Goal: Task Accomplishment & Management: Manage account settings

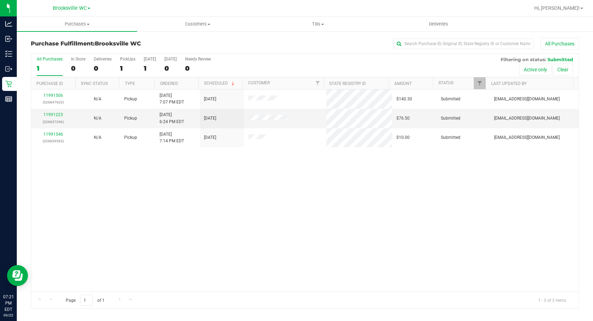
click at [73, 180] on div "11991506 (326847920) N/A Pickup [DATE] 7:07 PM EDT 9/23/2025 $140.30 Submitted …" at bounding box center [305, 191] width 548 height 202
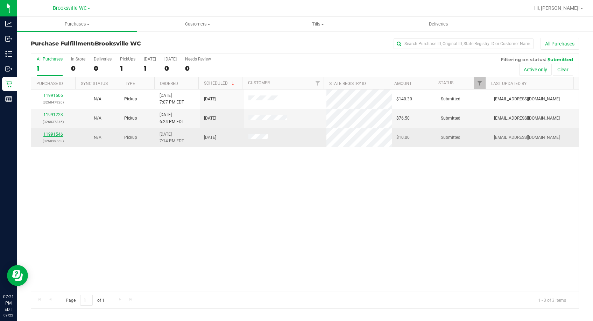
click at [51, 134] on link "11991546" at bounding box center [53, 134] width 20 height 5
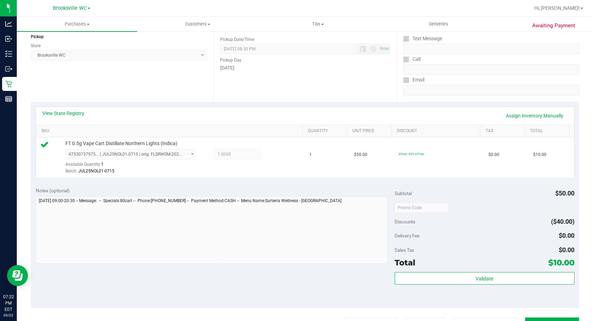
scroll to position [175, 0]
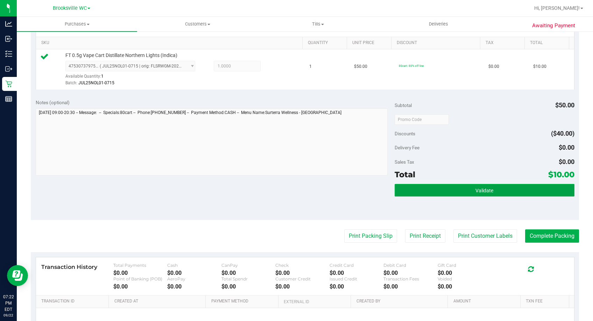
click at [452, 190] on button "Validate" at bounding box center [485, 190] width 180 height 13
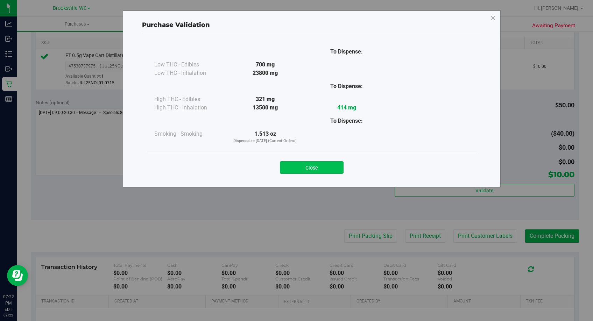
click at [327, 169] on button "Close" at bounding box center [312, 167] width 64 height 13
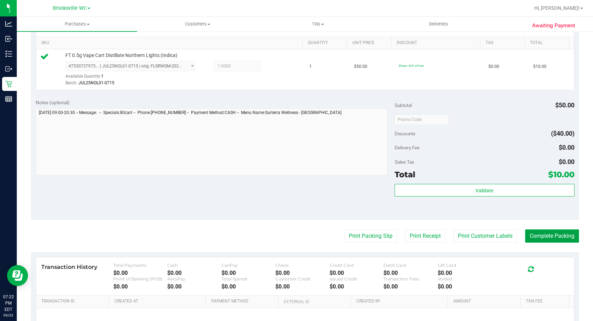
click at [554, 232] on button "Complete Packing" at bounding box center [553, 236] width 54 height 13
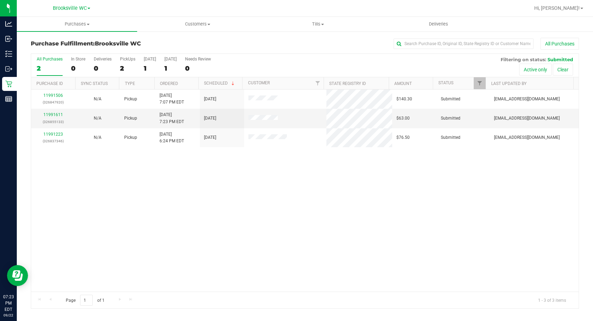
click at [76, 205] on div "11991506 (326847920) N/A Pickup [DATE] 7:07 PM EDT 9/23/2025 $140.30 Submitted …" at bounding box center [305, 191] width 548 height 202
click at [77, 180] on div "11991506 (326847920) N/A Pickup [DATE] 7:07 PM EDT 9/23/2025 $140.30 Submitted …" at bounding box center [305, 191] width 548 height 202
click at [27, 189] on div "All Purchases 2 In Store 0 Deliveries 0 PickUps 2 [DATE] 1 [DATE] 1 Needs Revie…" at bounding box center [305, 181] width 559 height 256
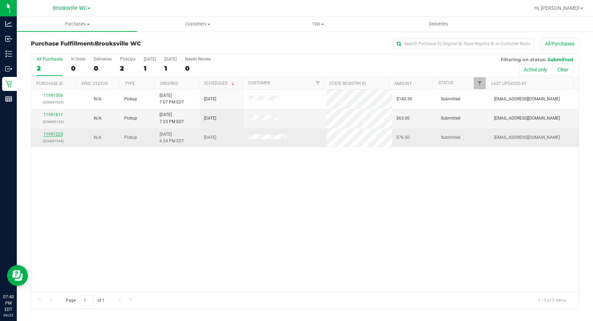
click at [48, 135] on link "11991223" at bounding box center [53, 134] width 20 height 5
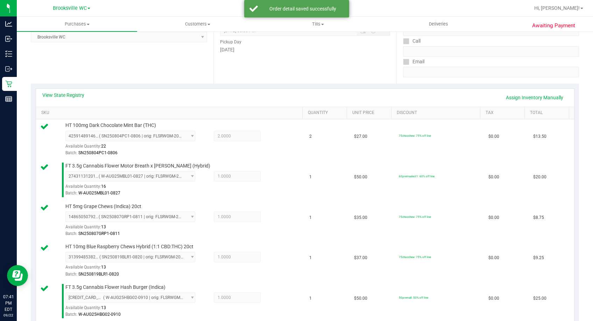
scroll to position [280, 0]
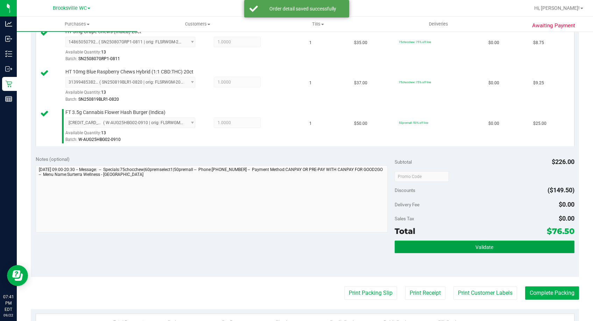
click at [478, 247] on span "Validate" at bounding box center [485, 248] width 18 height 6
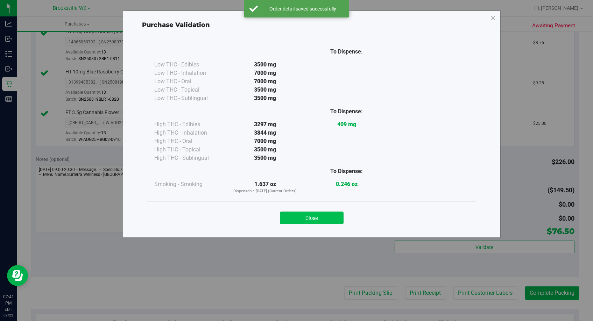
click at [318, 221] on button "Close" at bounding box center [312, 218] width 64 height 13
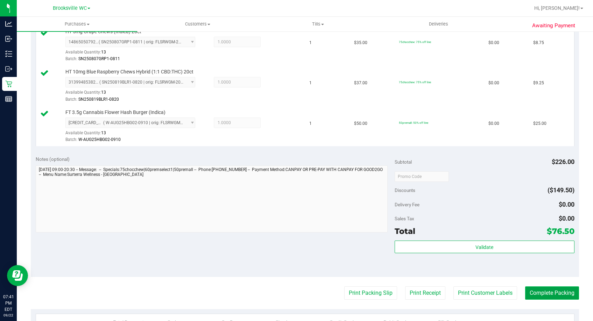
click at [537, 291] on button "Complete Packing" at bounding box center [553, 293] width 54 height 13
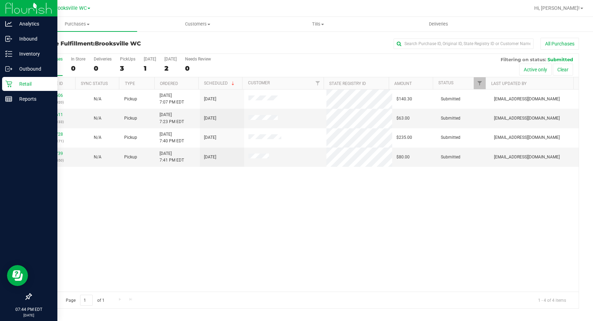
click at [19, 200] on div at bounding box center [28, 198] width 57 height 183
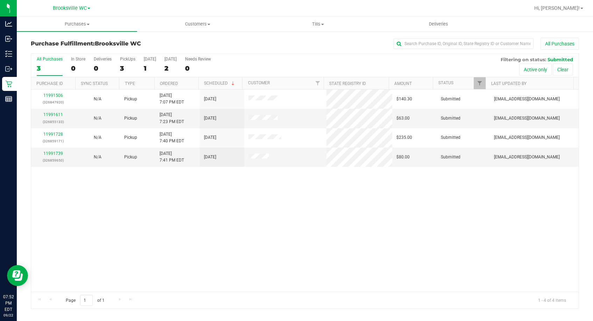
click at [29, 195] on div "All Purchases 3 In Store 0 Deliveries 0 PickUps 3 [DATE] 1 [DATE] 2 Needs Revie…" at bounding box center [305, 181] width 559 height 256
click at [37, 224] on div "11991506 (326847920) N/A Pickup [DATE] 7:07 PM EDT 9/23/2025 $140.30 Submitted …" at bounding box center [305, 191] width 548 height 202
click at [86, 229] on div "11991506 (326847920) N/A Pickup [DATE] 7:07 PM EDT 9/23/2025 $140.30 Submitted …" at bounding box center [305, 191] width 548 height 202
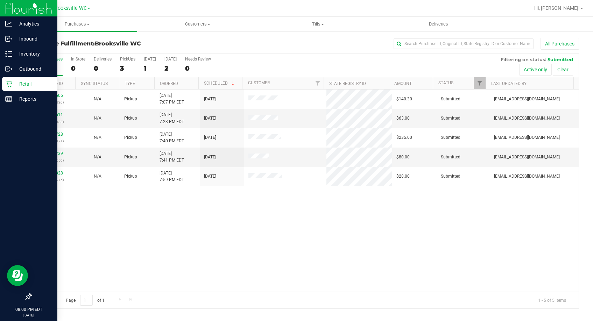
click at [38, 221] on div at bounding box center [28, 198] width 57 height 183
click at [3, 216] on div at bounding box center [28, 198] width 57 height 183
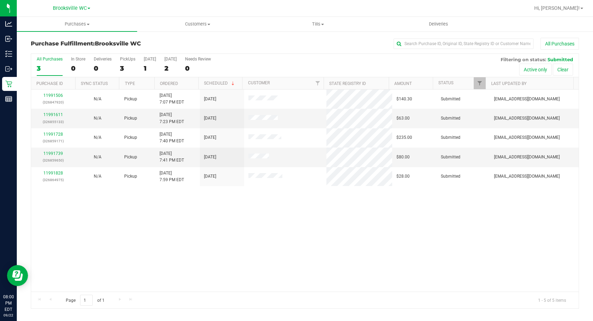
click at [91, 224] on div "11991506 (326847920) N/A Pickup [DATE] 7:07 PM EDT 9/23/2025 $140.30 Submitted …" at bounding box center [305, 191] width 548 height 202
click at [64, 229] on div "11991506 (326847920) N/A Pickup [DATE] 7:07 PM EDT 9/23/2025 $140.30 Submitted …" at bounding box center [305, 191] width 548 height 202
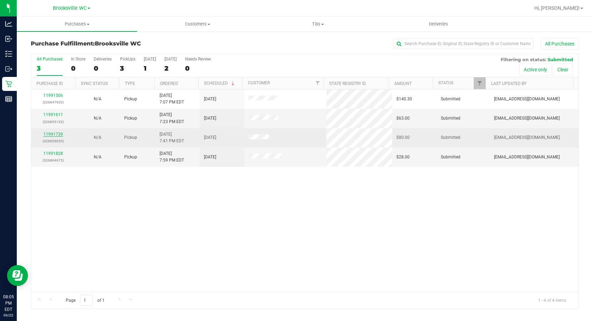
click at [56, 134] on link "11991739" at bounding box center [53, 134] width 20 height 5
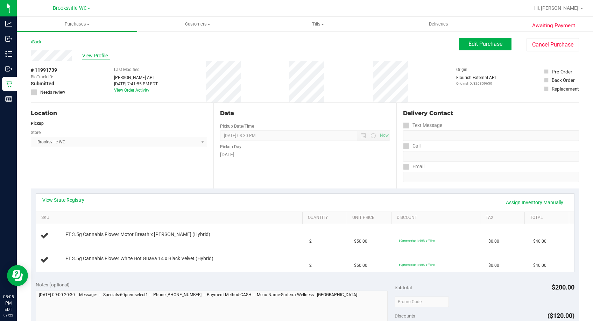
click at [92, 56] on span "View Profile" at bounding box center [96, 55] width 28 height 7
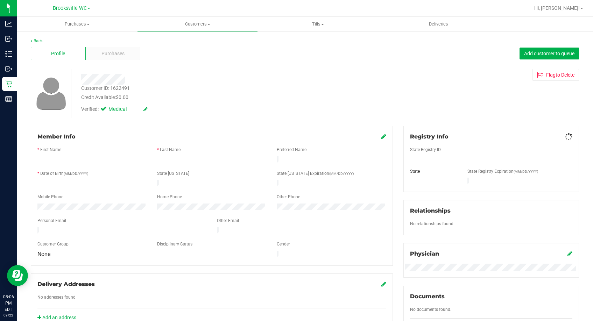
click at [105, 59] on div "Purchases" at bounding box center [113, 53] width 55 height 13
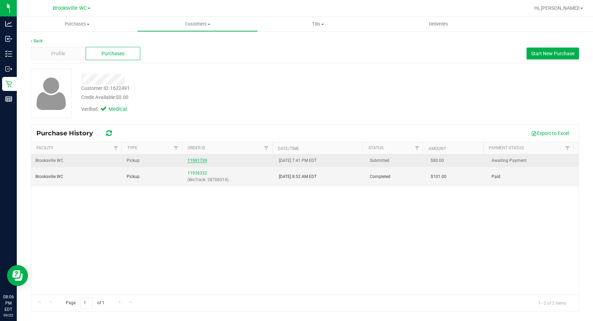
click at [200, 161] on link "11991739" at bounding box center [198, 160] width 20 height 5
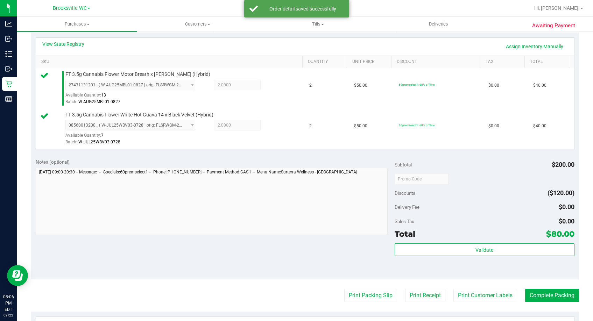
scroll to position [210, 0]
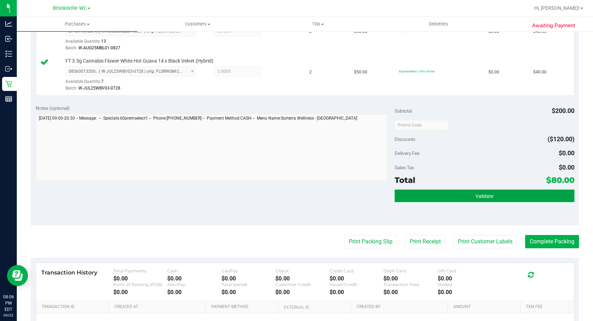
click at [455, 194] on button "Validate" at bounding box center [485, 196] width 180 height 13
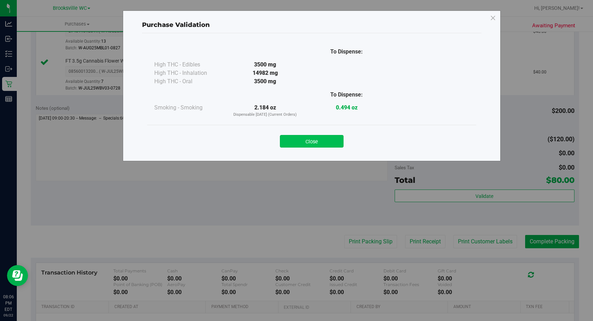
click at [317, 141] on button "Close" at bounding box center [312, 141] width 64 height 13
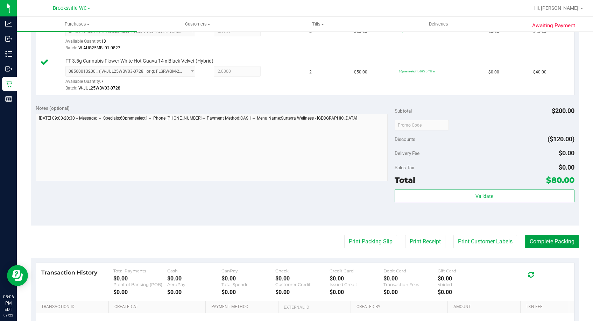
click at [538, 238] on button "Complete Packing" at bounding box center [553, 241] width 54 height 13
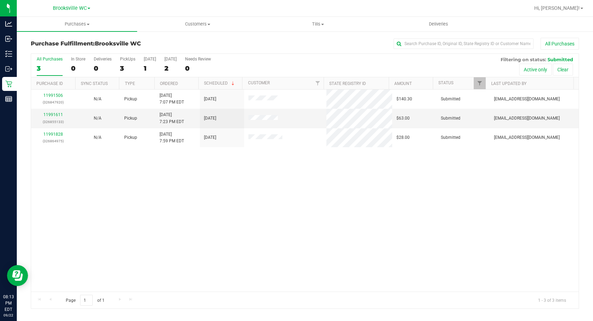
drag, startPoint x: 35, startPoint y: 218, endPoint x: 46, endPoint y: 175, distance: 44.4
click at [35, 218] on div "11991506 (326847920) N/A Pickup [DATE] 7:07 PM EDT 9/23/2025 $140.30 Submitted …" at bounding box center [305, 191] width 548 height 202
click at [75, 250] on div "11991506 (326847920) N/A Pickup [DATE] 7:07 PM EDT 9/23/2025 $140.30 Submitted …" at bounding box center [305, 191] width 548 height 202
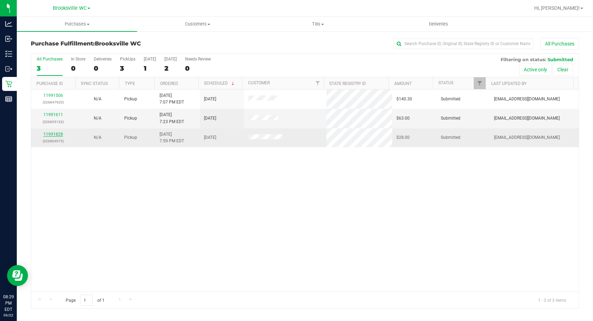
click at [57, 136] on link "11991828" at bounding box center [53, 134] width 20 height 5
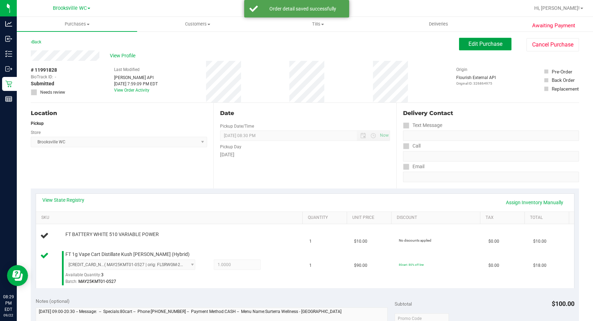
click at [480, 45] on span "Edit Purchase" at bounding box center [486, 44] width 34 height 7
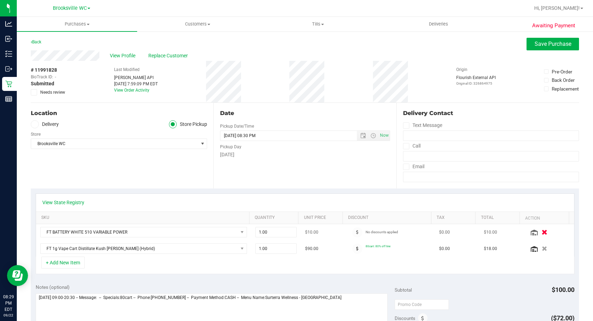
click at [542, 231] on icon "button" at bounding box center [545, 232] width 6 height 5
click at [539, 45] on span "Save Purchase" at bounding box center [553, 44] width 37 height 7
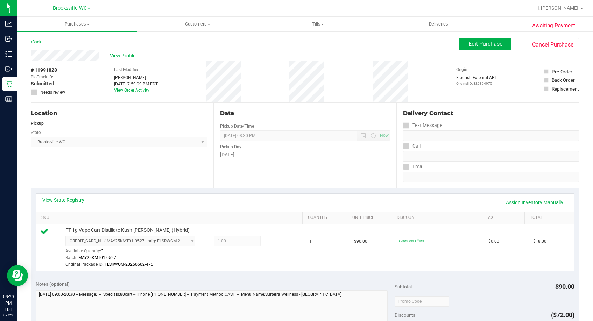
click at [79, 173] on div "Location Pickup Store [GEOGRAPHIC_DATA] WC Select Store [PERSON_NAME][GEOGRAPHI…" at bounding box center [122, 146] width 183 height 86
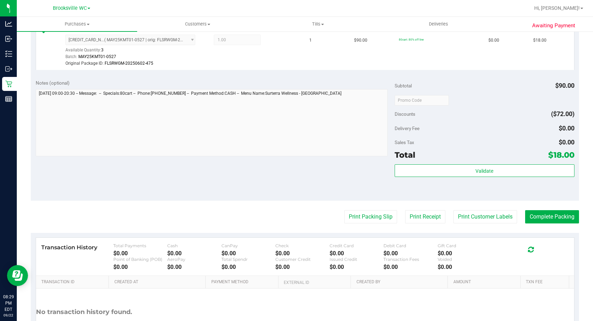
scroll to position [210, 0]
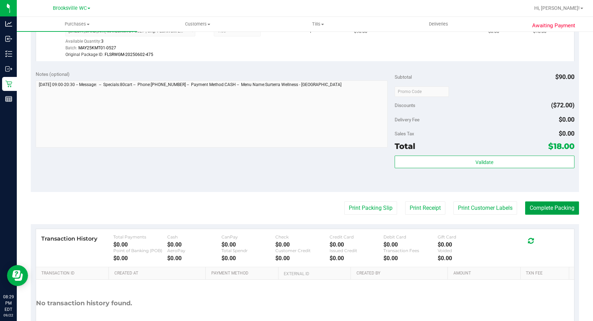
drag, startPoint x: 536, startPoint y: 209, endPoint x: 550, endPoint y: 188, distance: 26.0
click at [536, 209] on button "Complete Packing" at bounding box center [553, 208] width 54 height 13
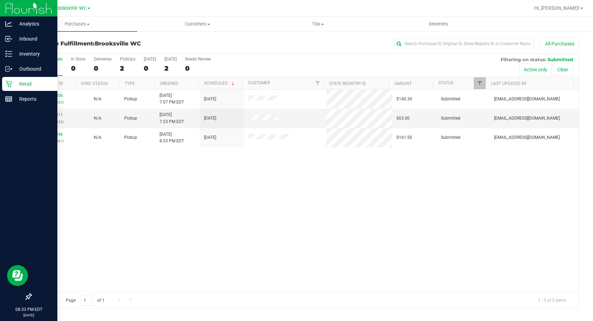
click at [41, 176] on div at bounding box center [28, 198] width 57 height 183
